Goal: Go to known website: Go to known website

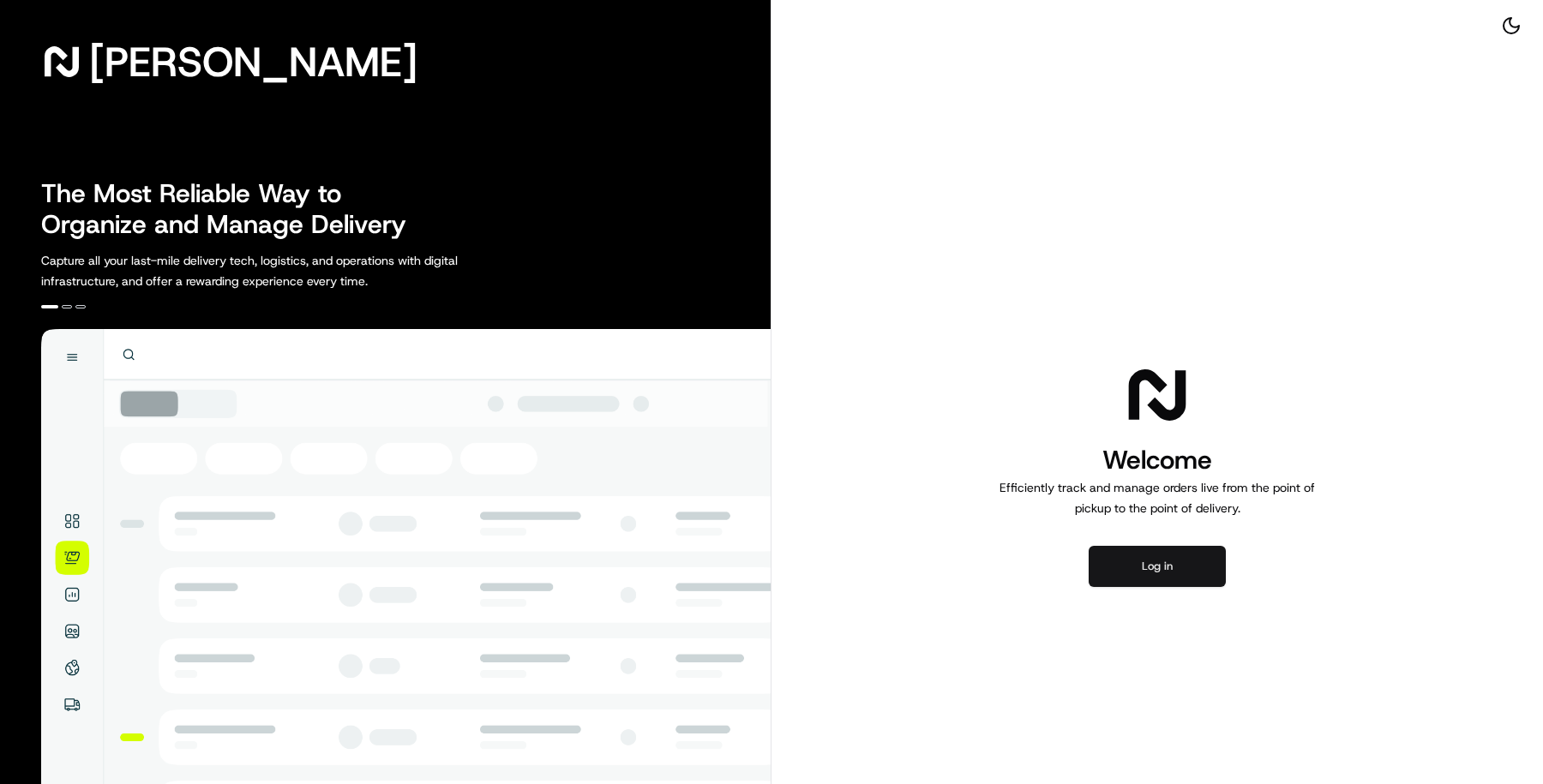
click at [1154, 559] on button "Log in" at bounding box center [1157, 567] width 137 height 41
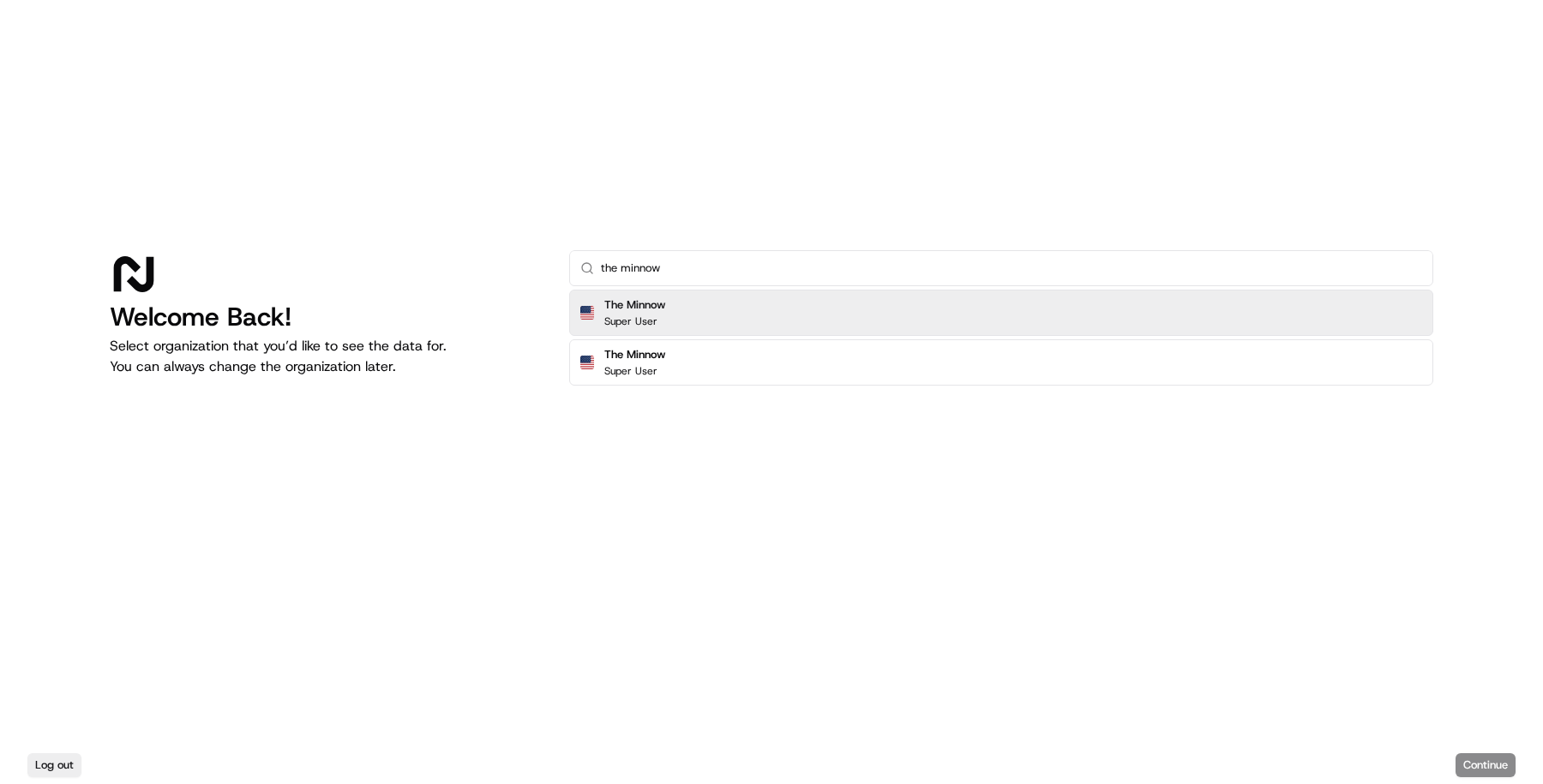
type input "the minnow"
click at [843, 321] on div "The Minnow Super User" at bounding box center [1001, 313] width 864 height 46
click button "Continue" at bounding box center [1485, 765] width 60 height 24
